Goal: Task Accomplishment & Management: Complete application form

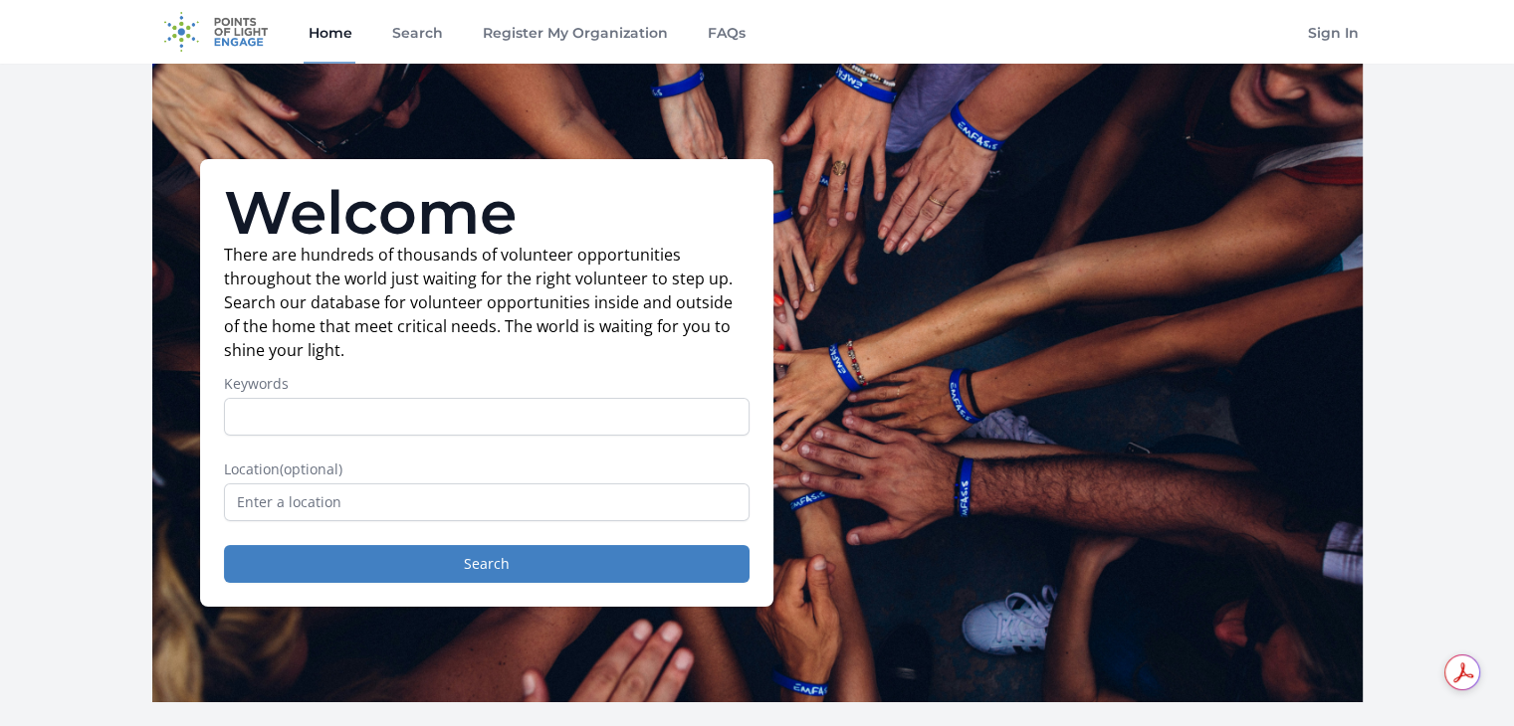
click at [487, 427] on input "Keywords" at bounding box center [486, 417] width 525 height 38
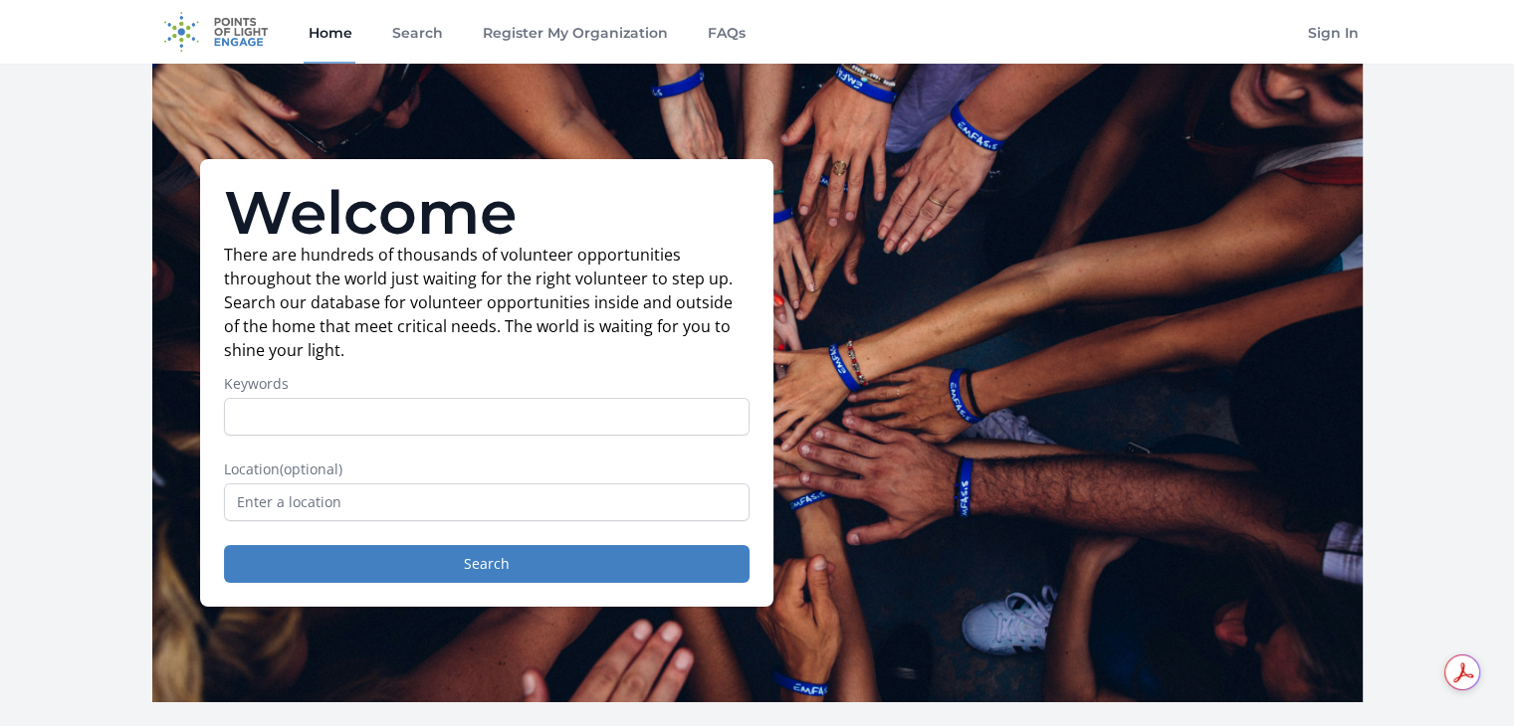
click at [487, 427] on input "Keywords" at bounding box center [486, 417] width 525 height 38
click at [425, 418] on input "Keywords" at bounding box center [486, 417] width 525 height 38
click at [484, 570] on button "Search" at bounding box center [486, 564] width 525 height 38
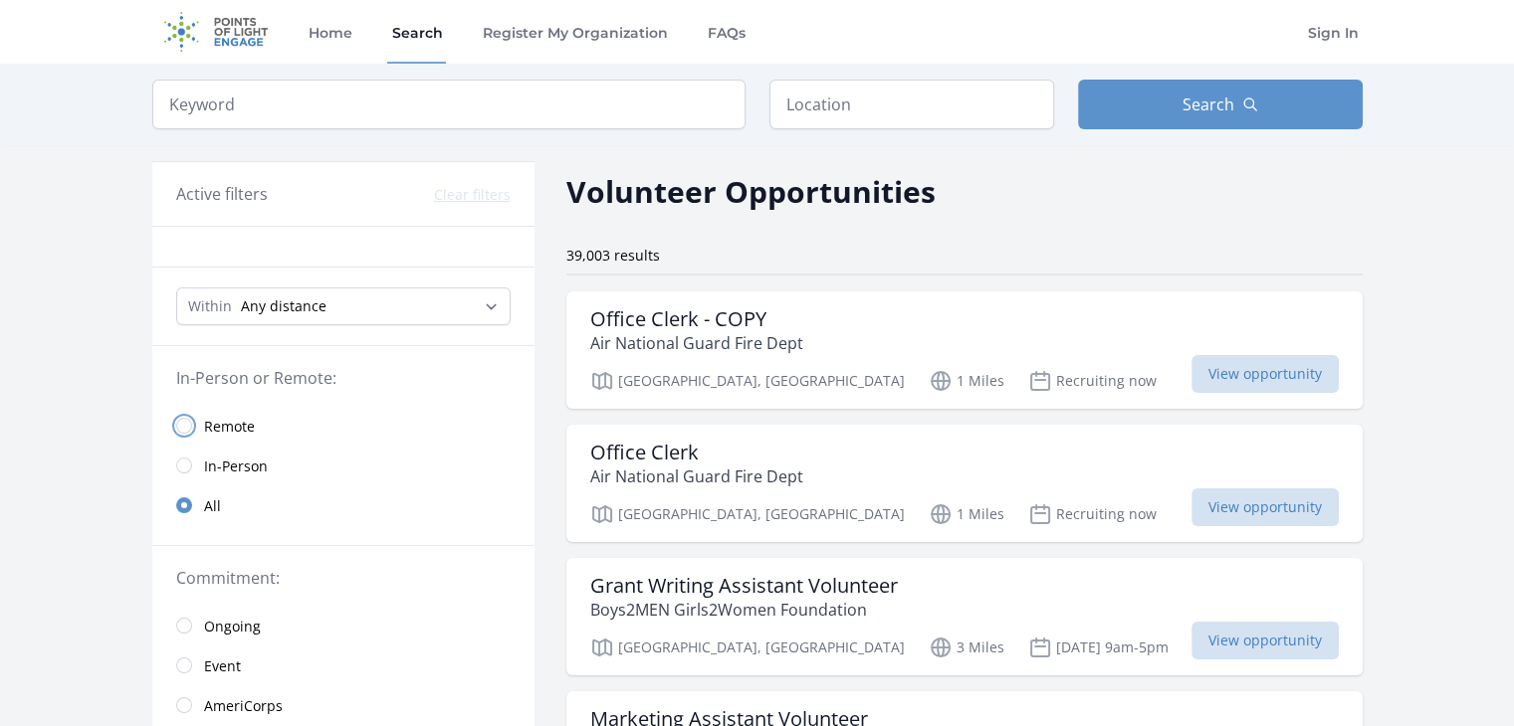
click at [182, 427] on input "radio" at bounding box center [184, 426] width 16 height 16
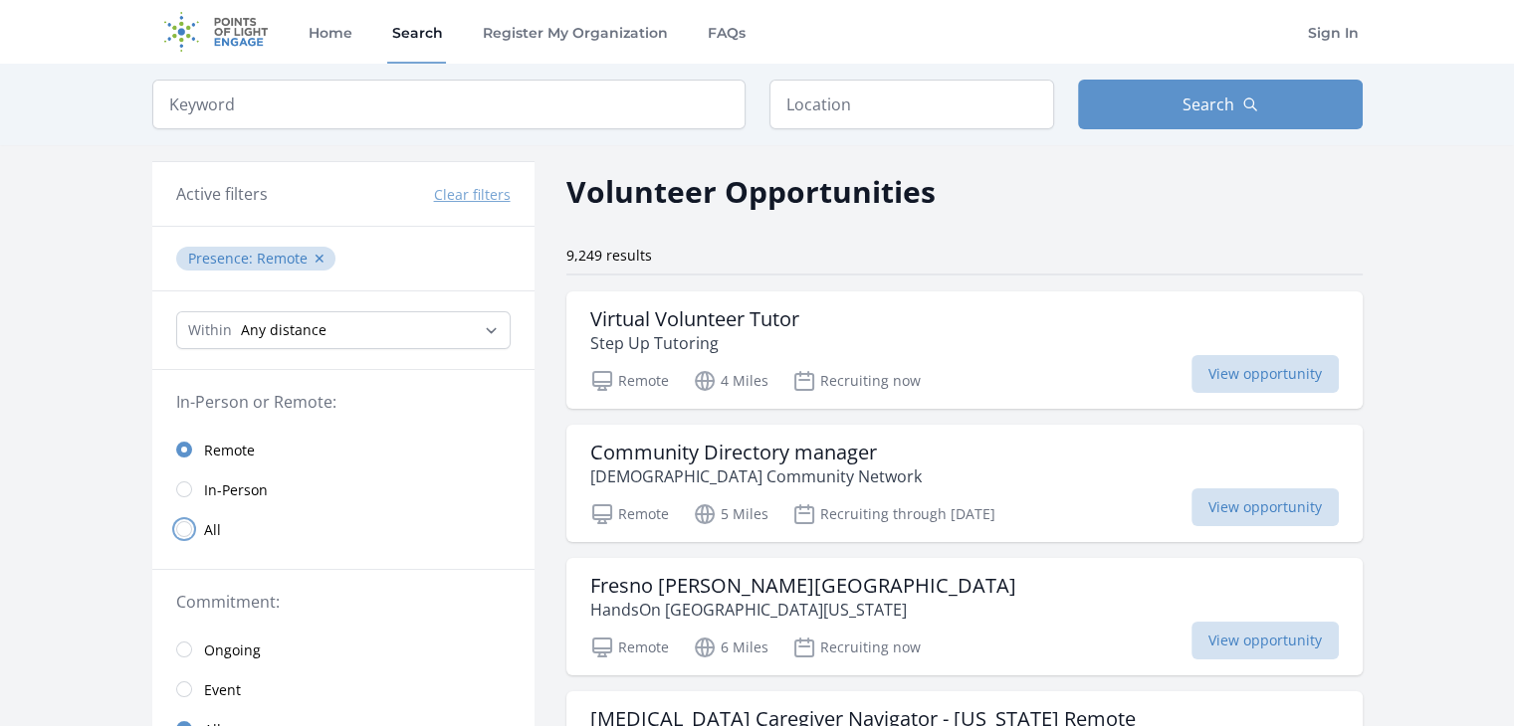
click at [184, 528] on input "radio" at bounding box center [184, 529] width 16 height 16
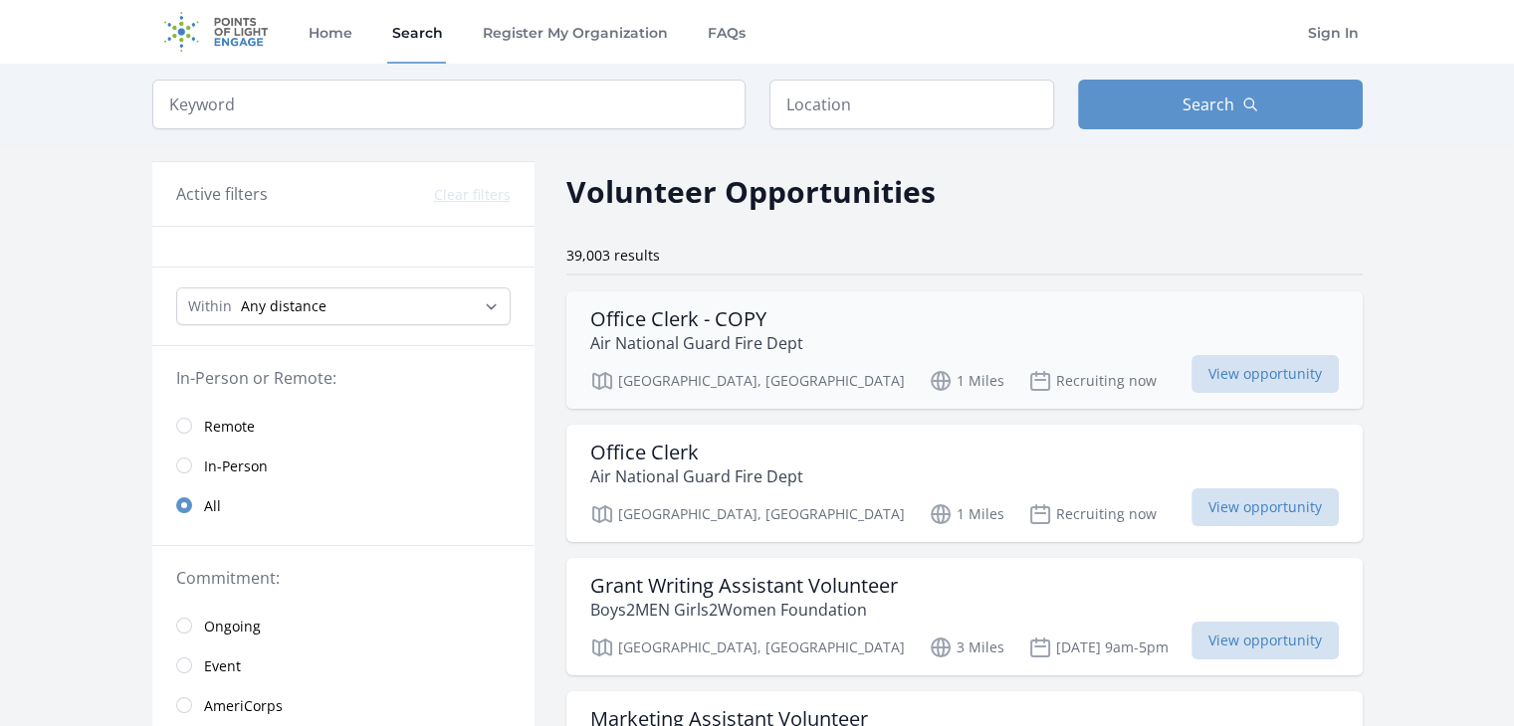
click at [705, 319] on h3 "Office Clerk - COPY" at bounding box center [696, 320] width 213 height 24
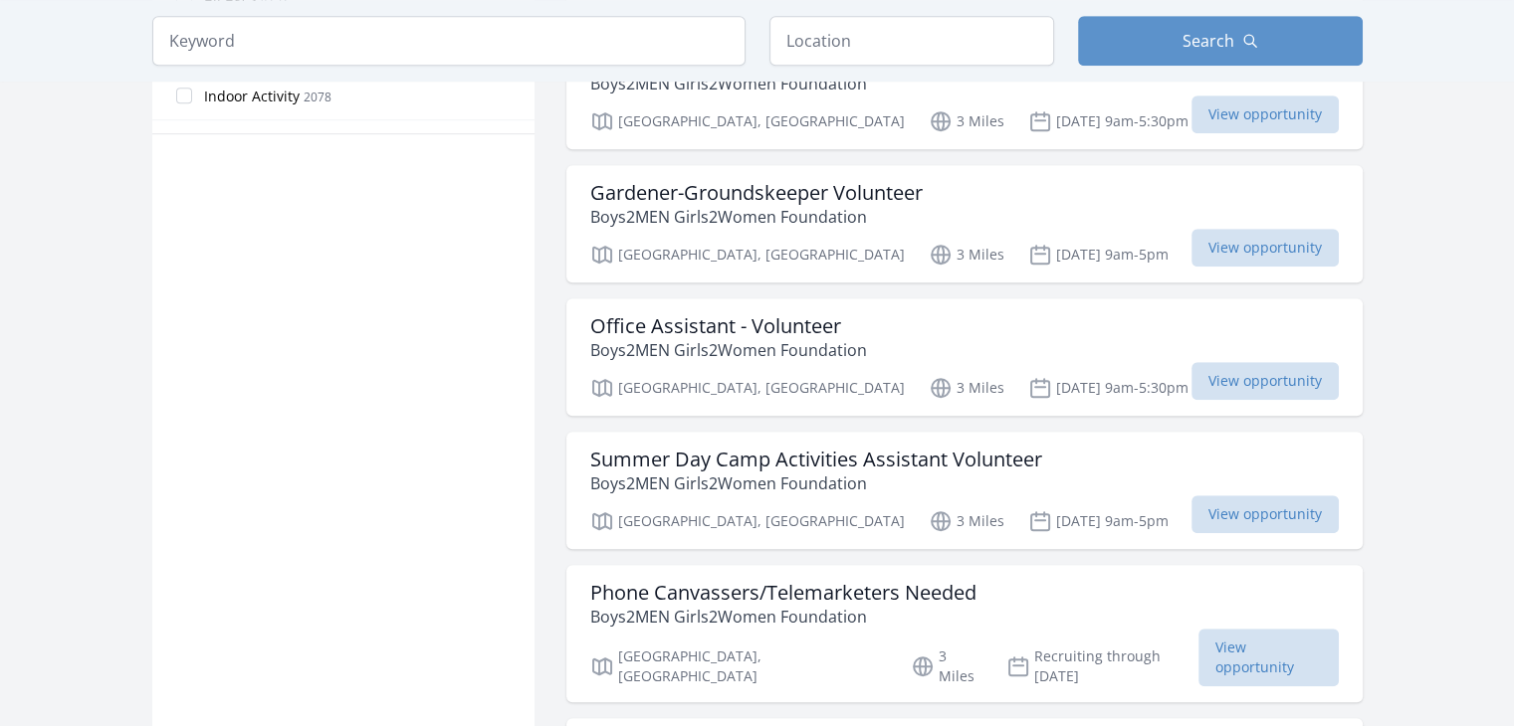
scroll to position [1353, 0]
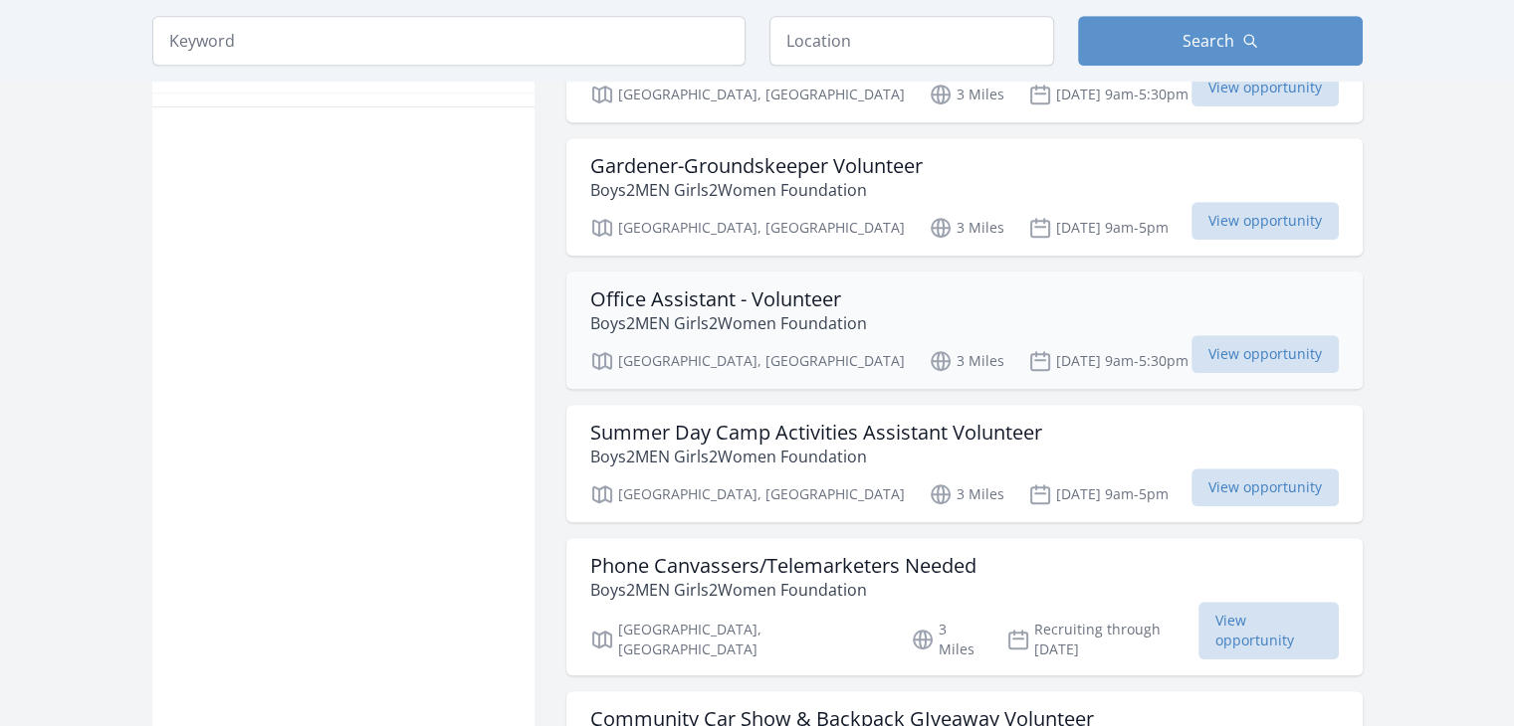
click at [611, 300] on h3 "Office Assistant - Volunteer" at bounding box center [728, 300] width 277 height 24
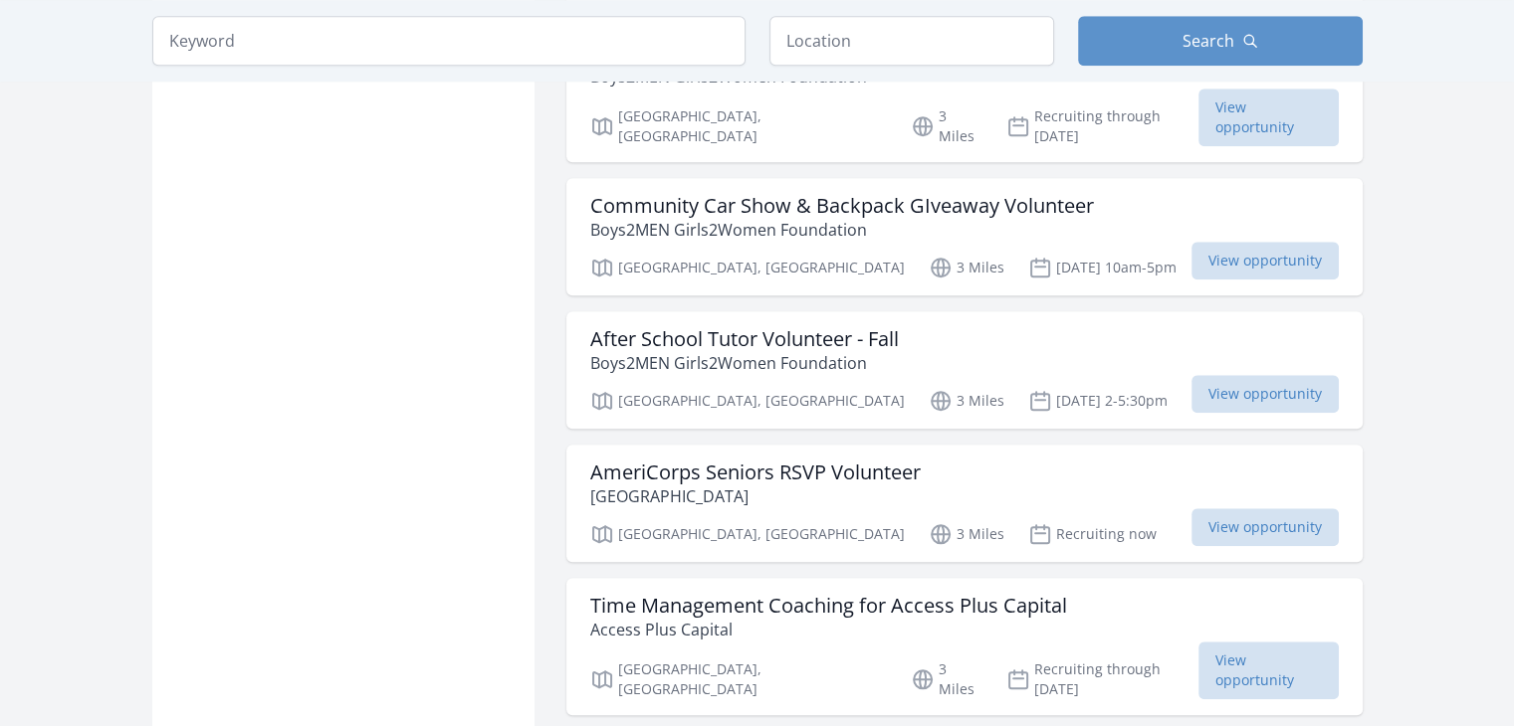
scroll to position [1871, 0]
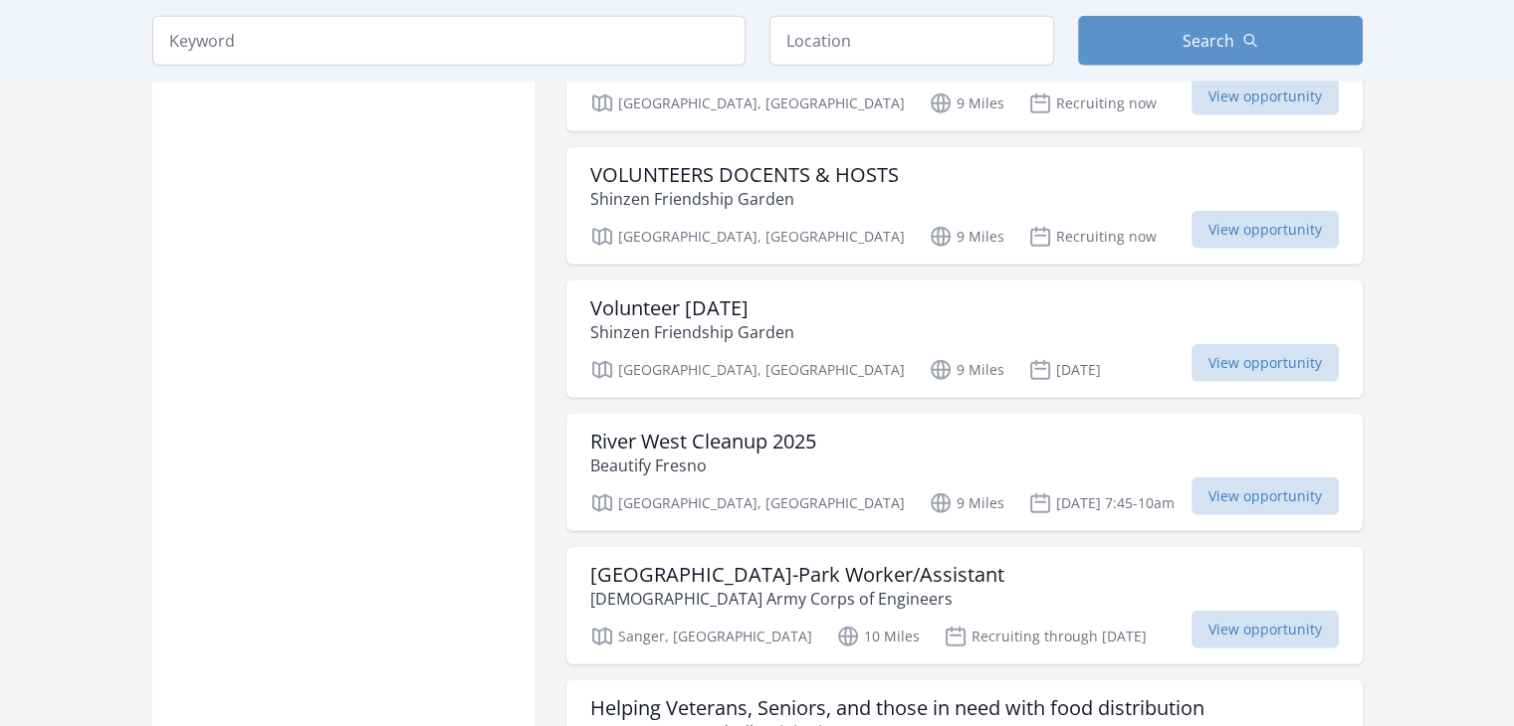
scroll to position [4896, 0]
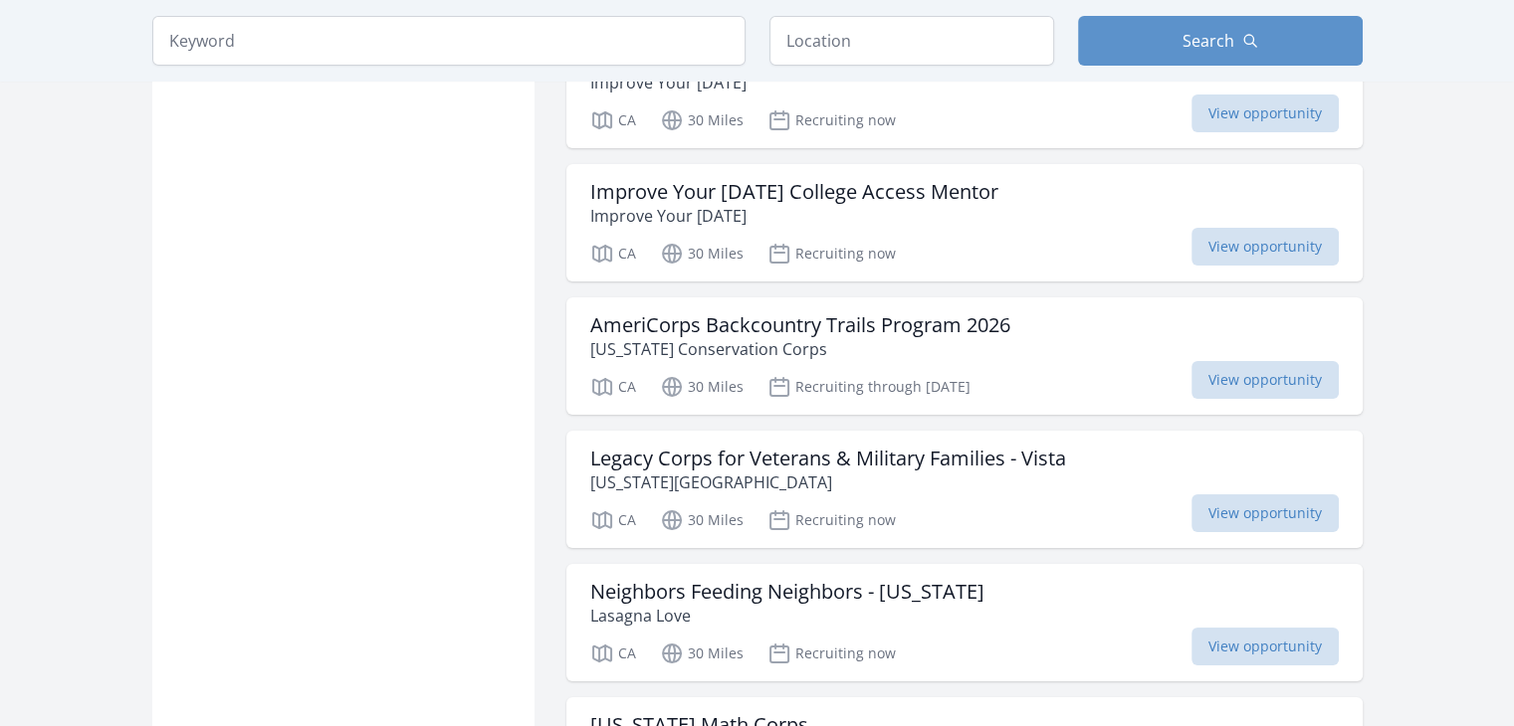
scroll to position [7613, 0]
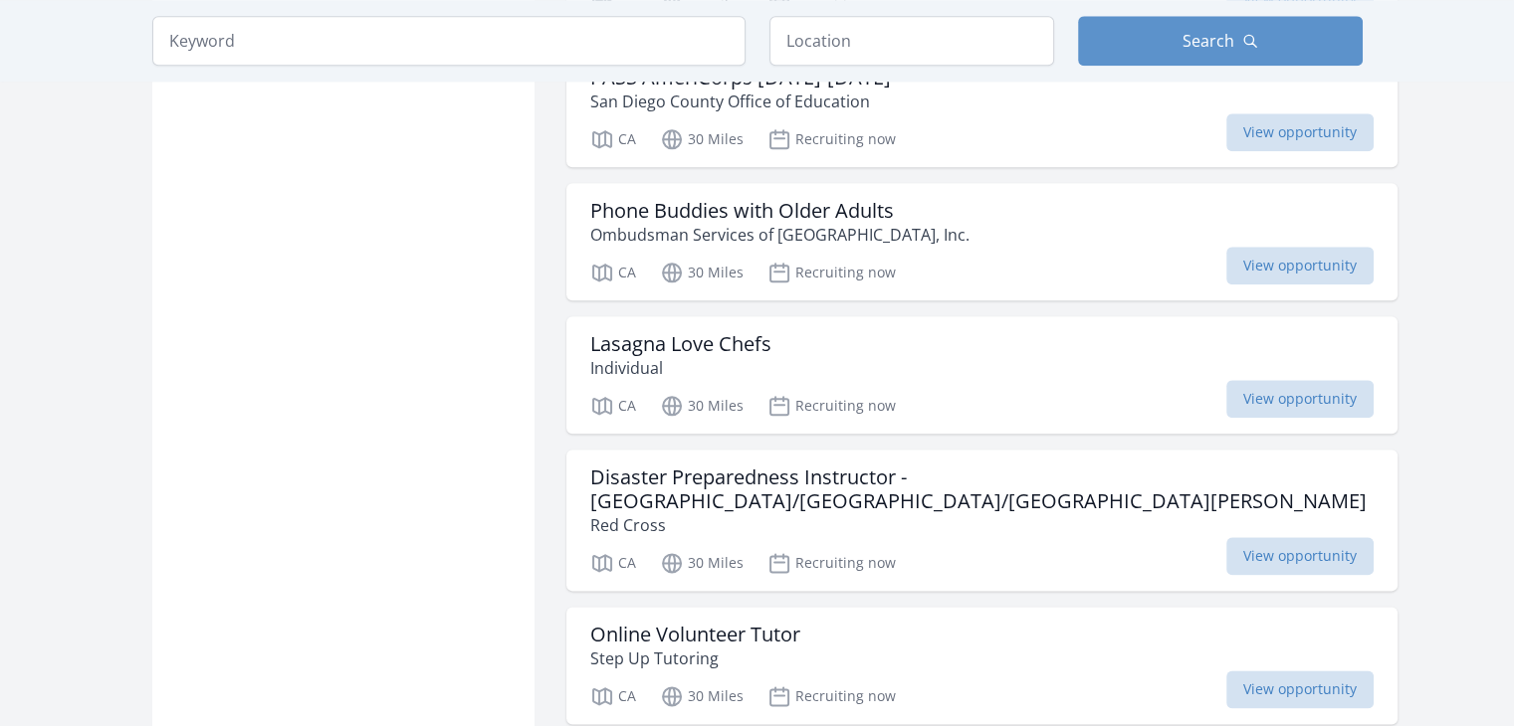
scroll to position [9864, 0]
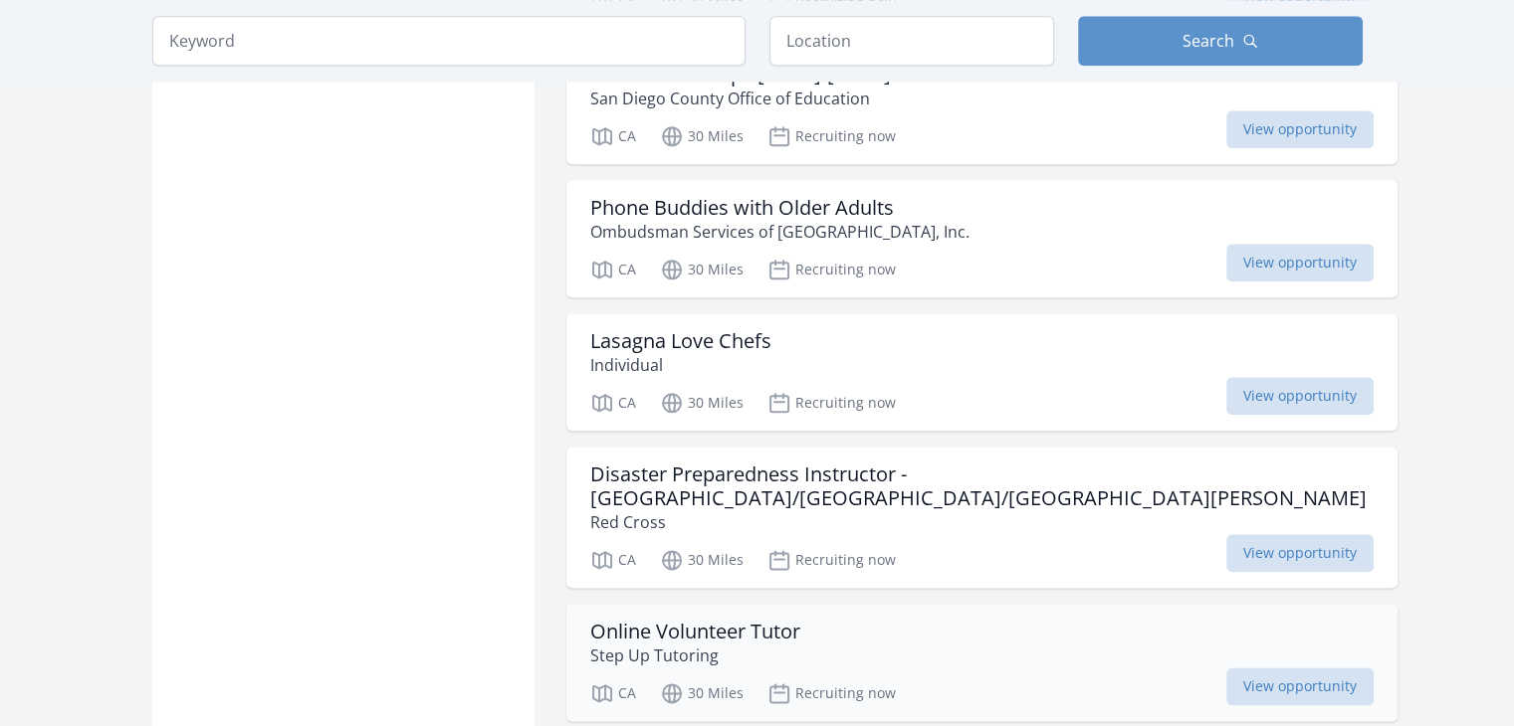
click at [1121, 676] on div "CA 30 Miles Recruiting now View opportunity" at bounding box center [981, 691] width 783 height 30
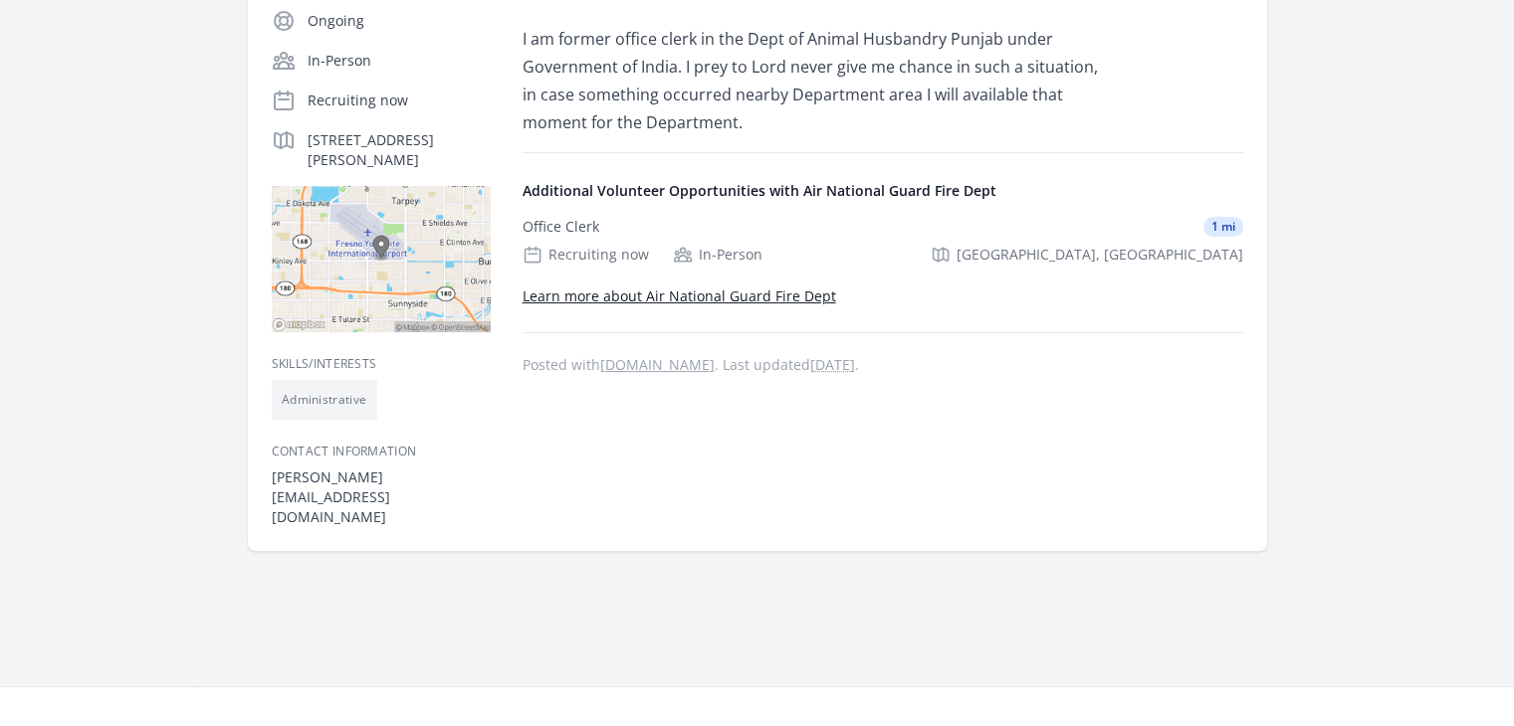
scroll to position [398, 0]
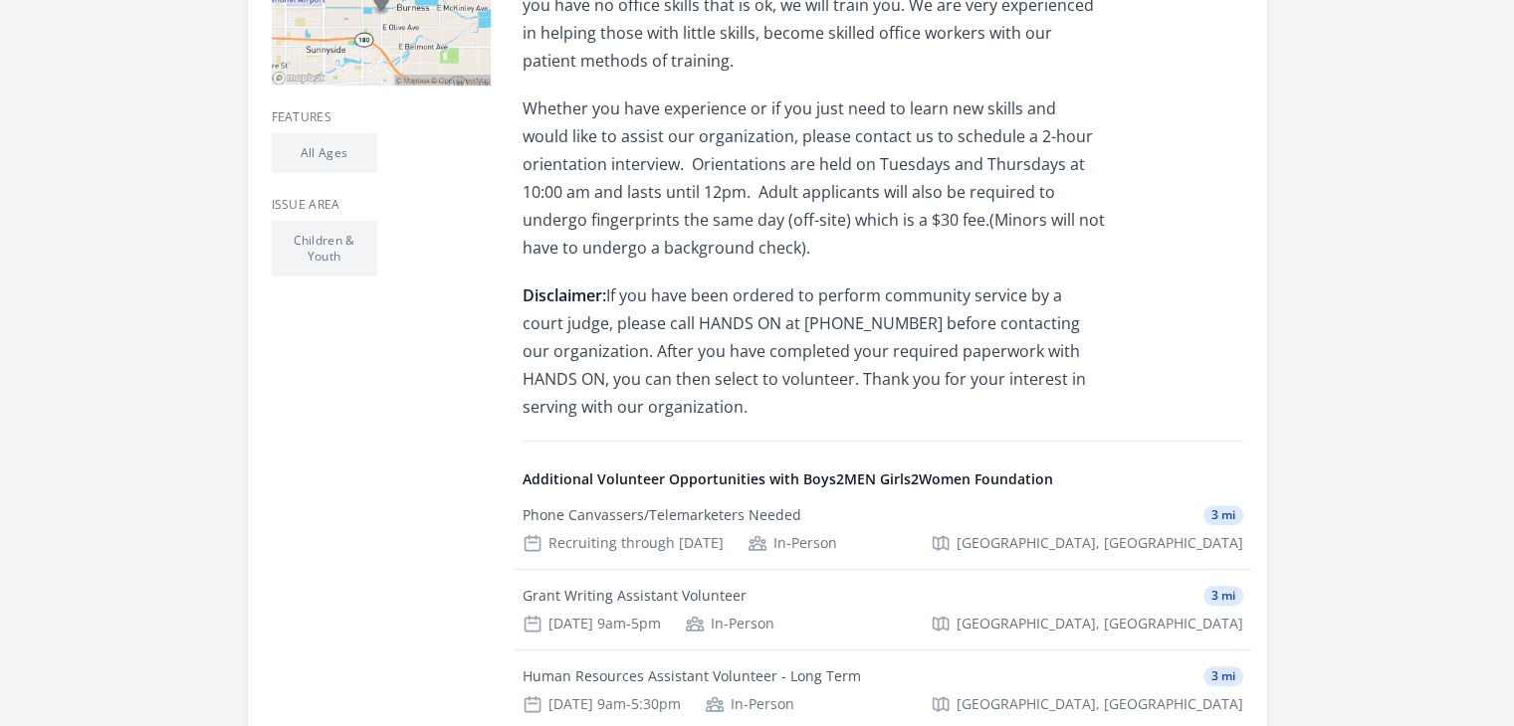
scroll to position [637, 0]
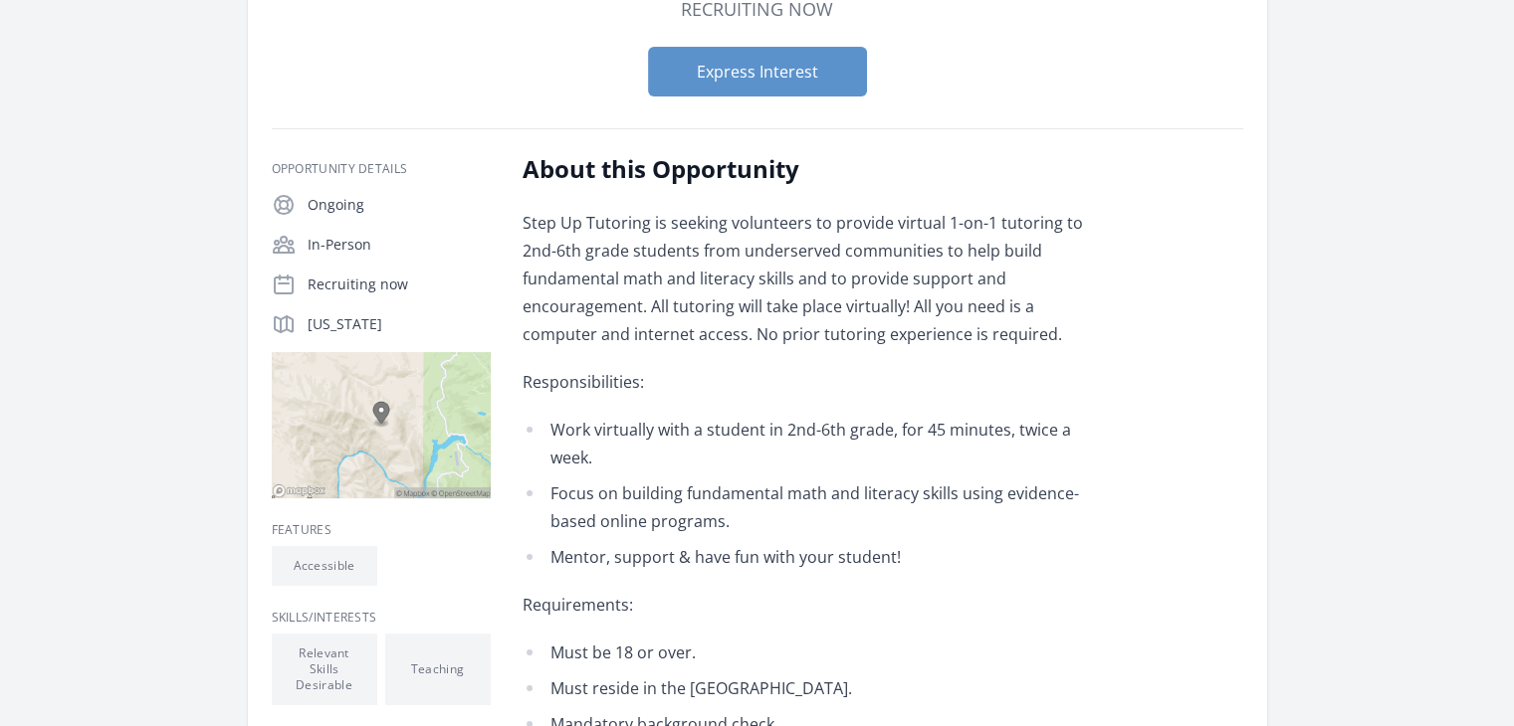
scroll to position [211, 0]
click at [747, 95] on button "Express Interest" at bounding box center [757, 73] width 219 height 50
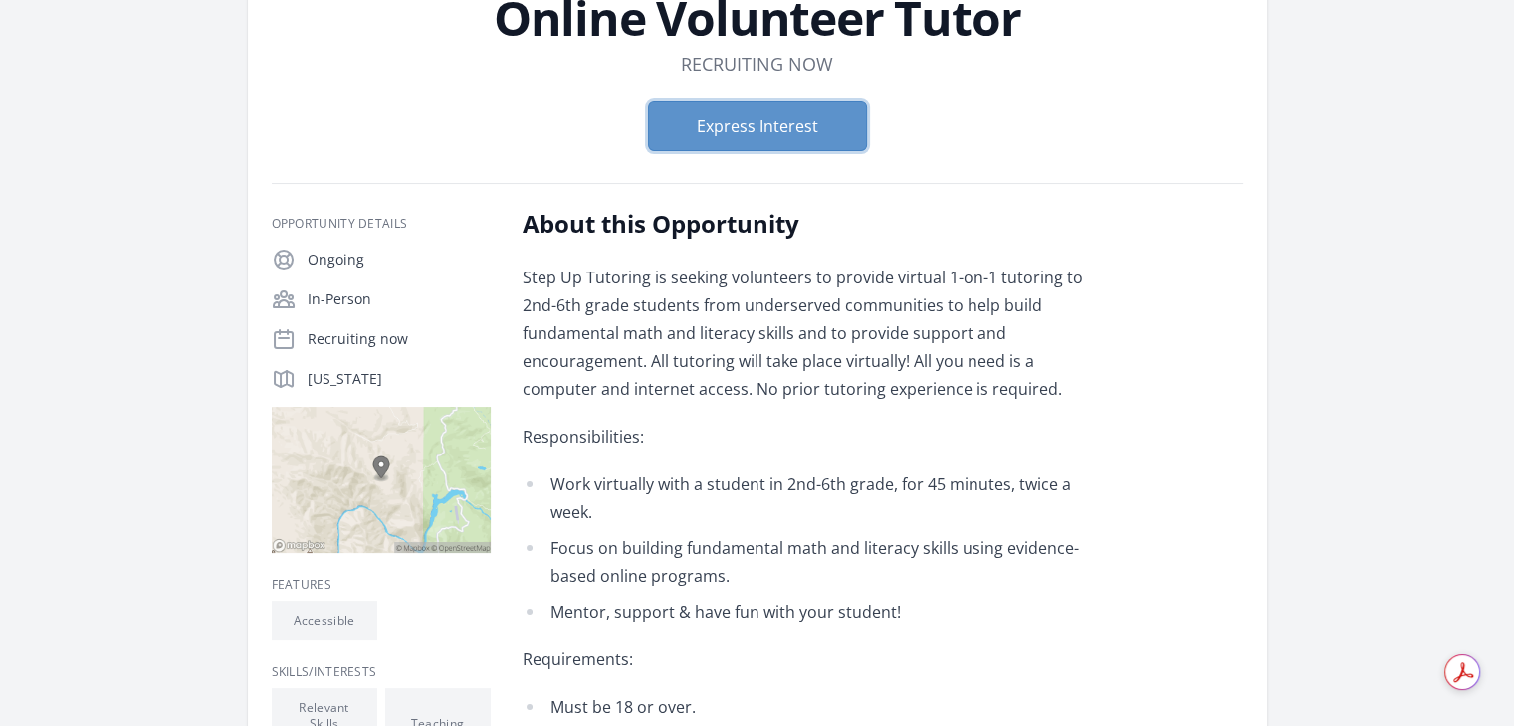
scroll to position [0, 0]
